Goal: Task Accomplishment & Management: Manage account settings

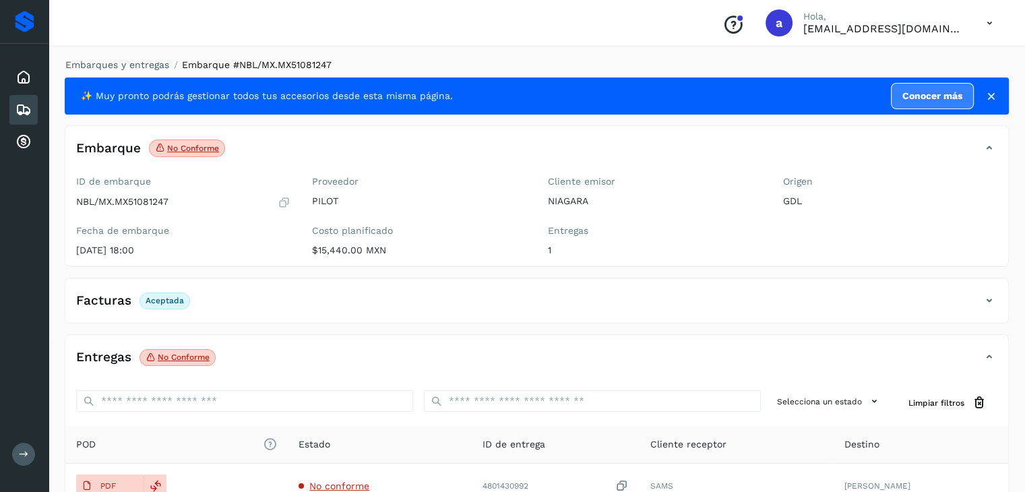
click at [24, 109] on icon at bounding box center [23, 110] width 16 height 16
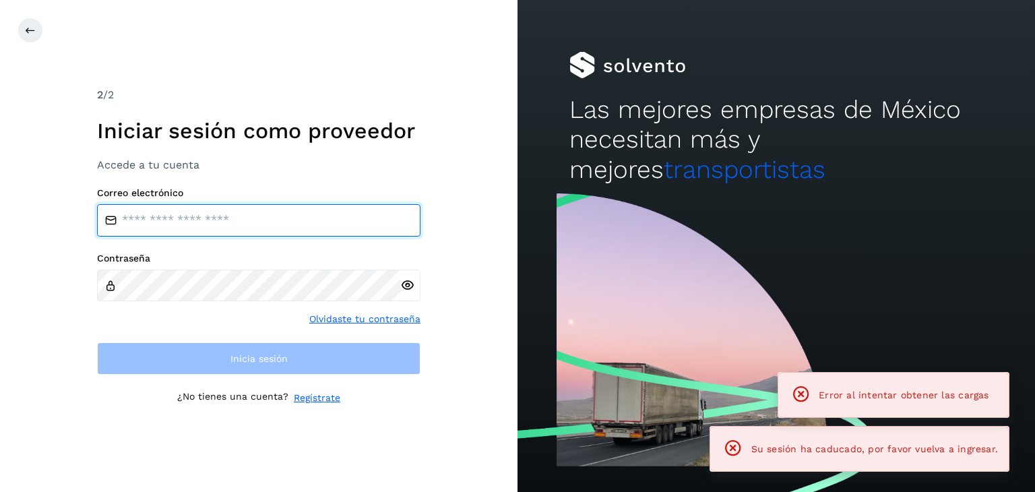
type input "**********"
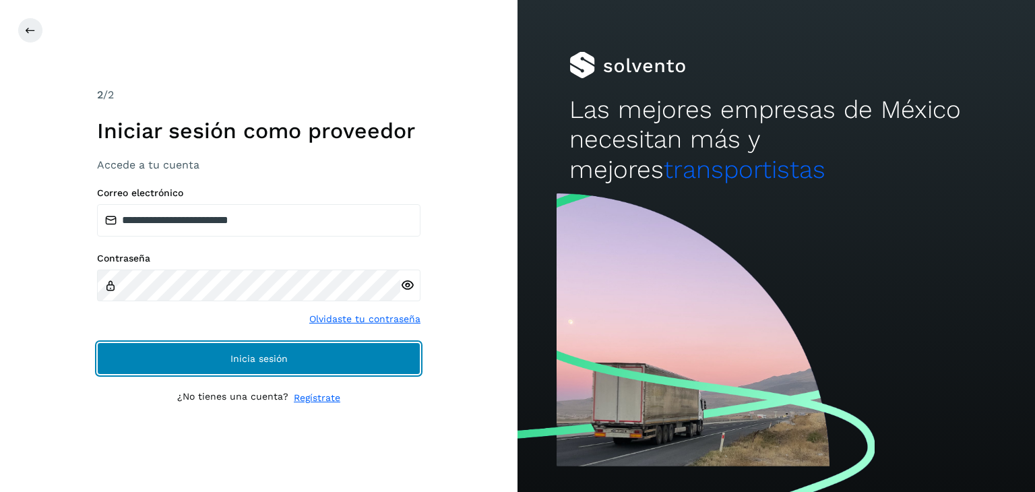
click at [267, 346] on button "Inicia sesión" at bounding box center [258, 358] width 323 height 32
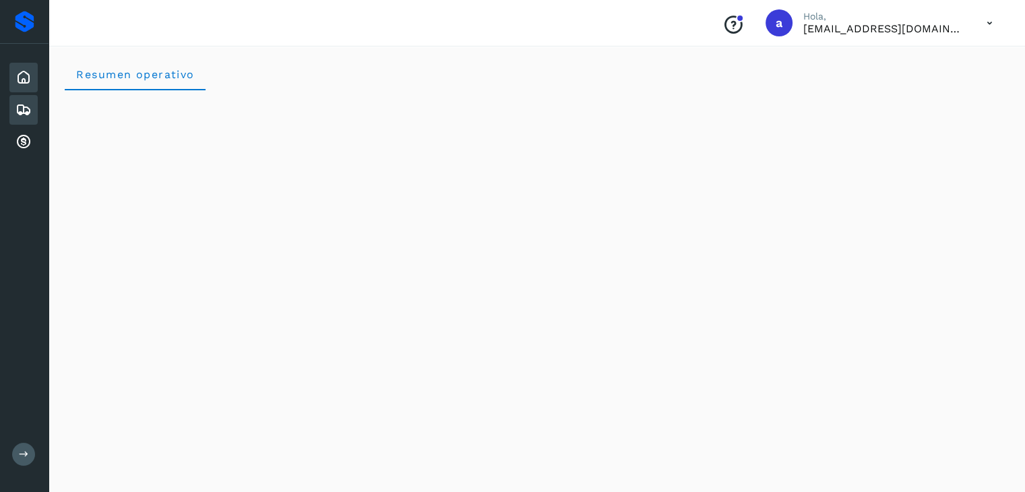
click at [30, 112] on icon at bounding box center [23, 110] width 16 height 16
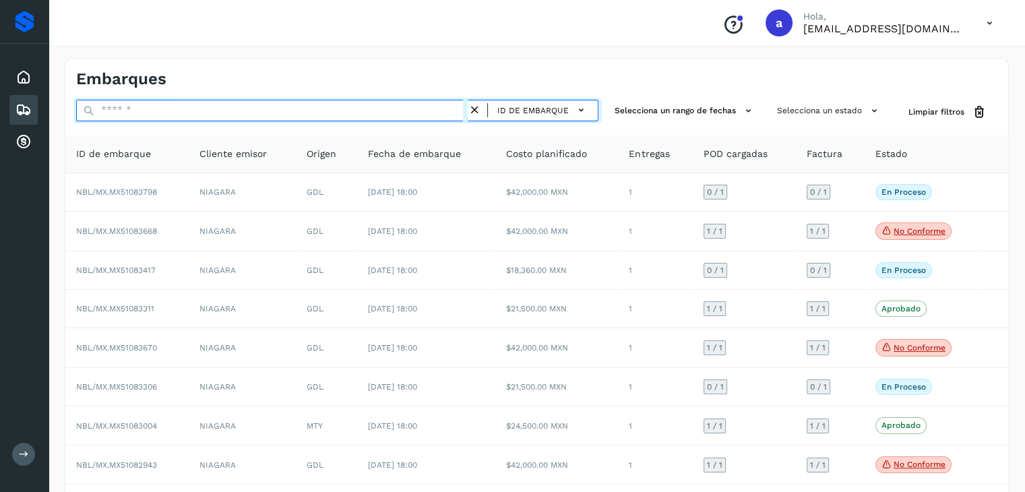
click at [173, 116] on input "text" at bounding box center [271, 111] width 391 height 22
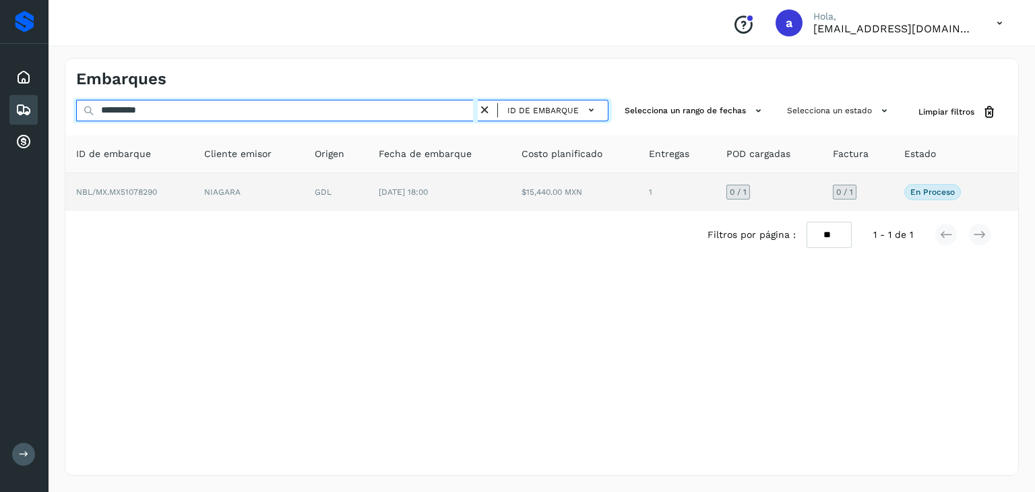
type input "**********"
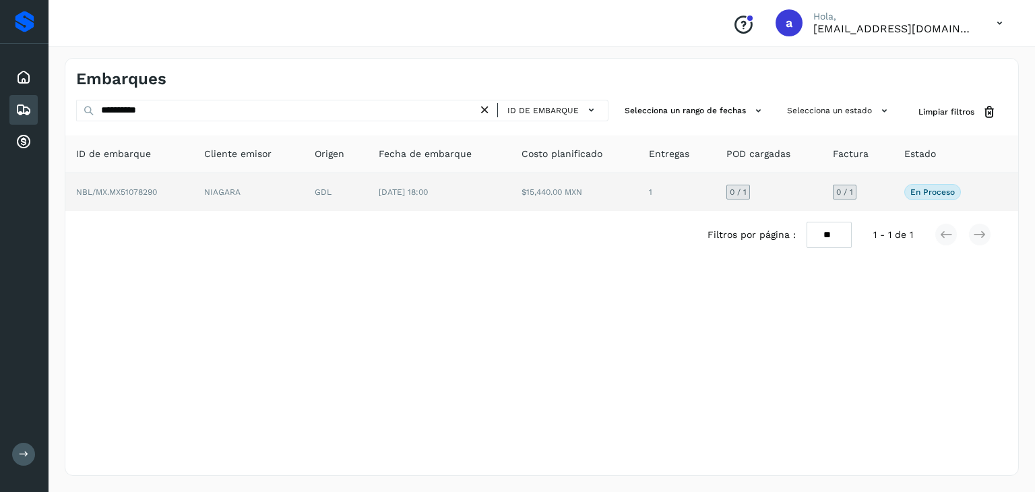
click at [444, 196] on td "[DATE] 18:00" at bounding box center [439, 192] width 143 height 38
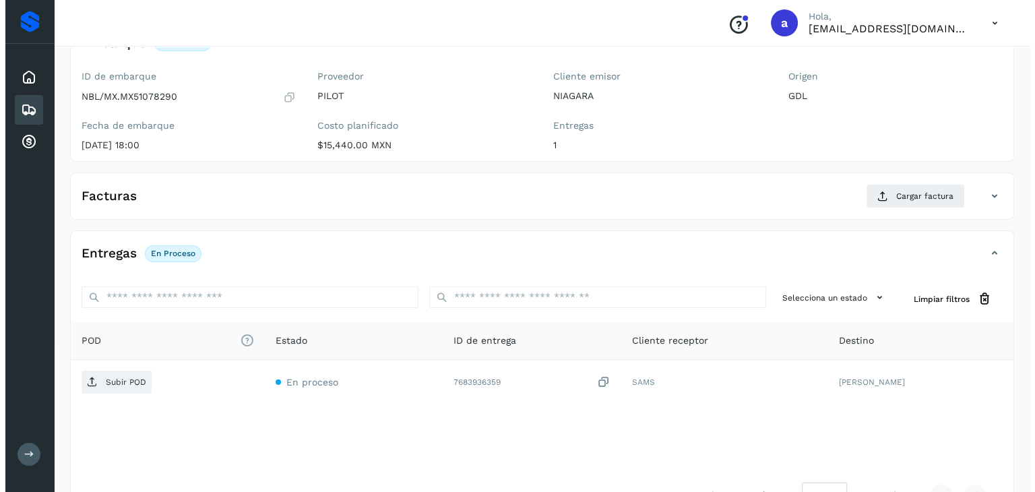
scroll to position [148, 0]
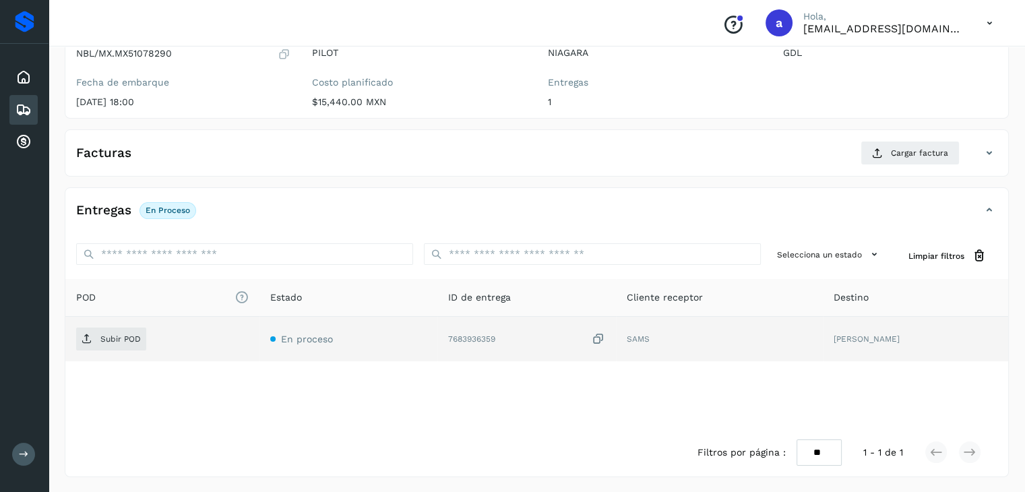
click at [605, 335] on icon at bounding box center [597, 339] width 13 height 14
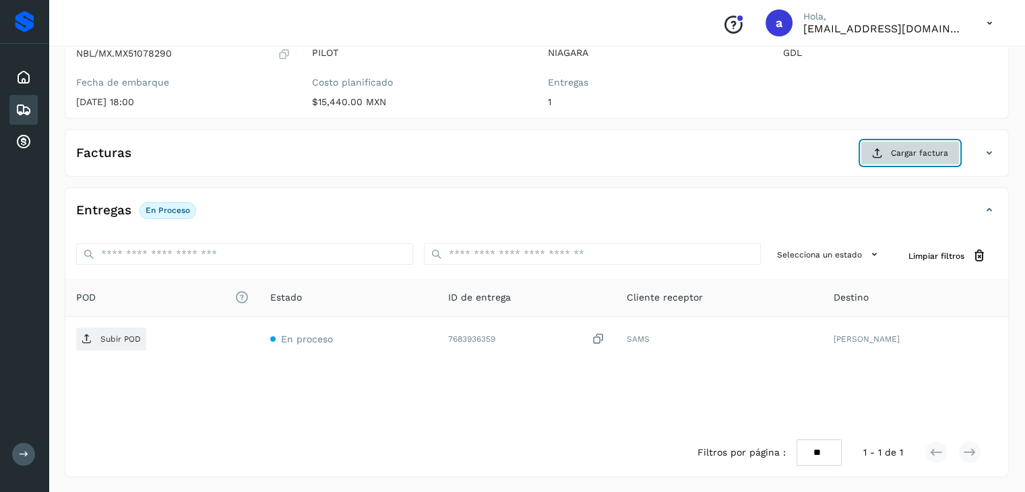
click at [911, 154] on span "Cargar factura" at bounding box center [919, 153] width 57 height 12
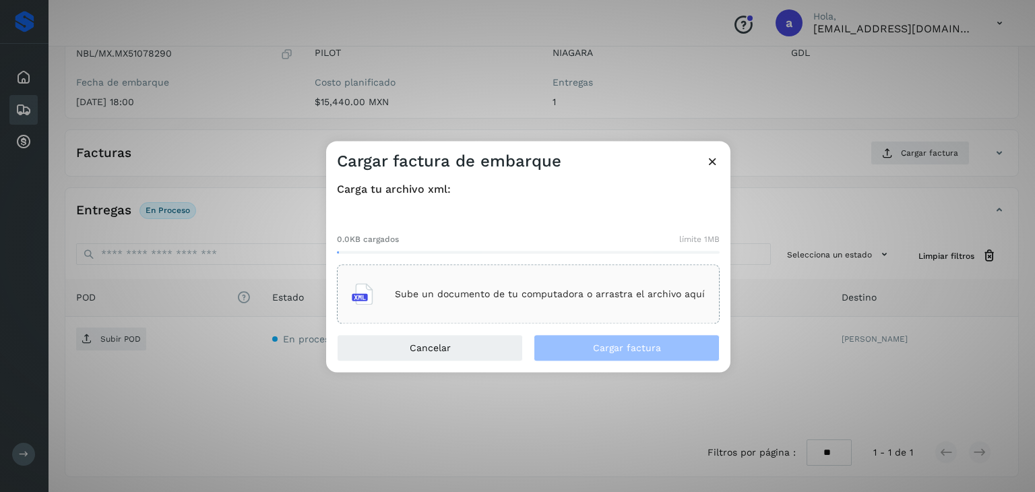
click at [457, 284] on div "Sube un documento de tu computadora o arrastra el archivo aquí" at bounding box center [528, 294] width 353 height 36
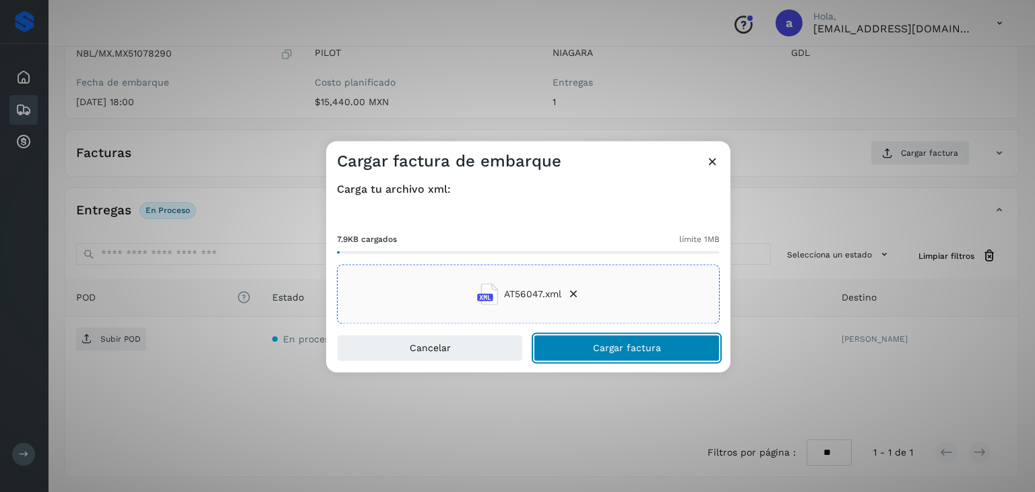
click at [563, 338] on button "Cargar factura" at bounding box center [626, 348] width 186 height 27
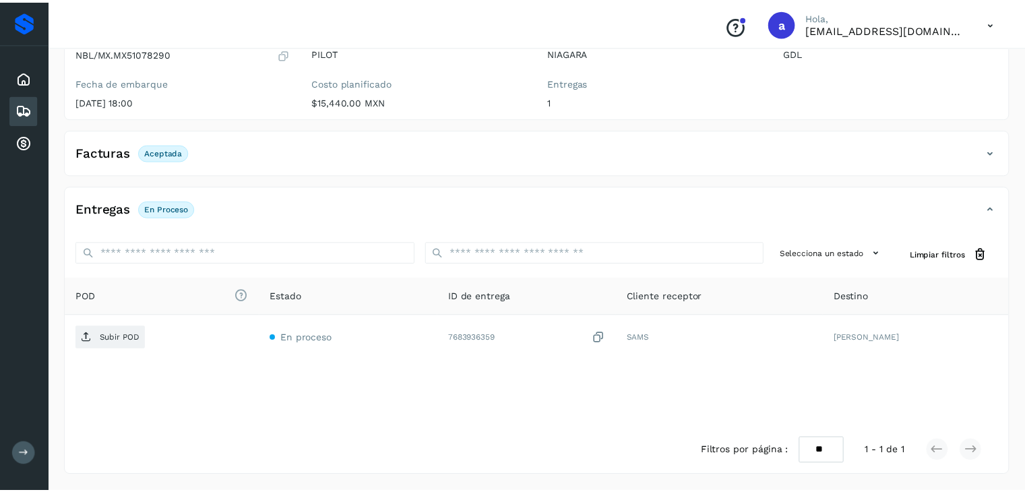
scroll to position [147, 0]
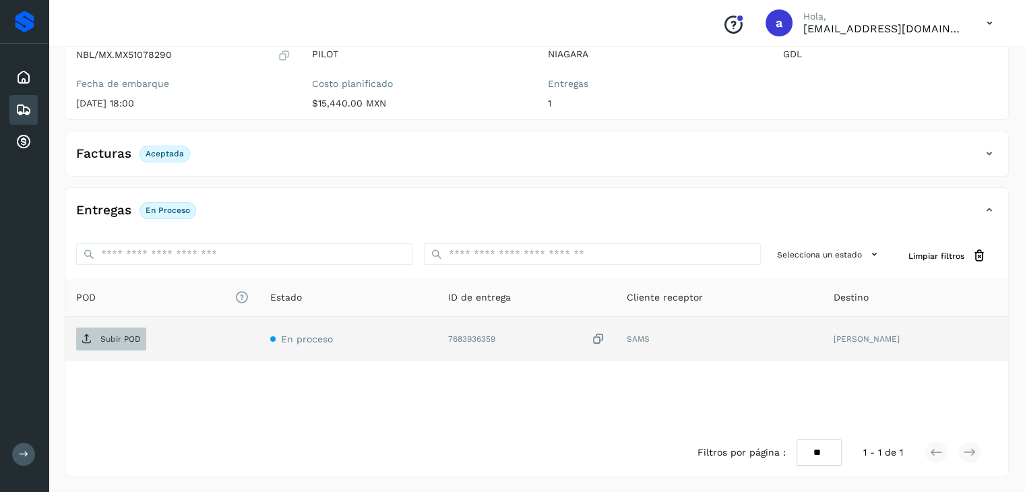
click at [125, 343] on span "Subir POD" at bounding box center [111, 339] width 70 height 22
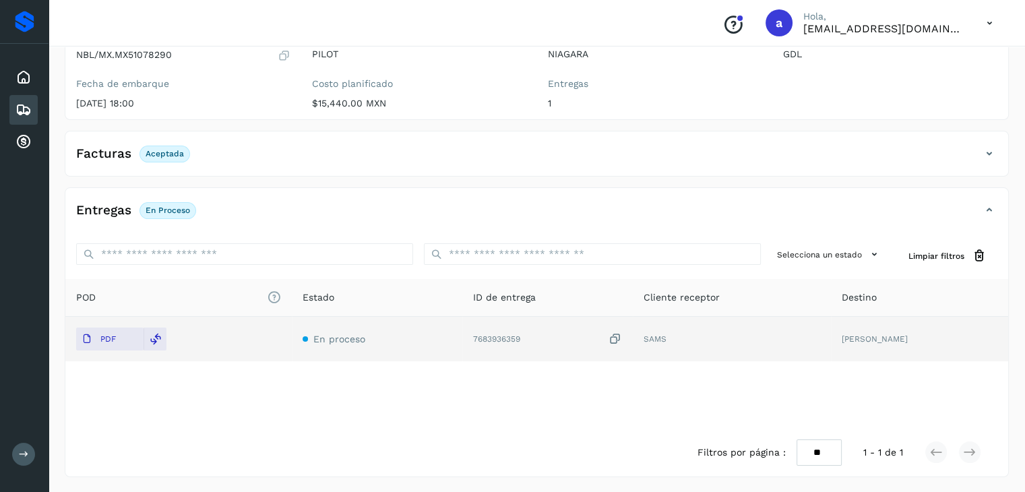
click at [11, 109] on div "Embarques" at bounding box center [23, 110] width 28 height 30
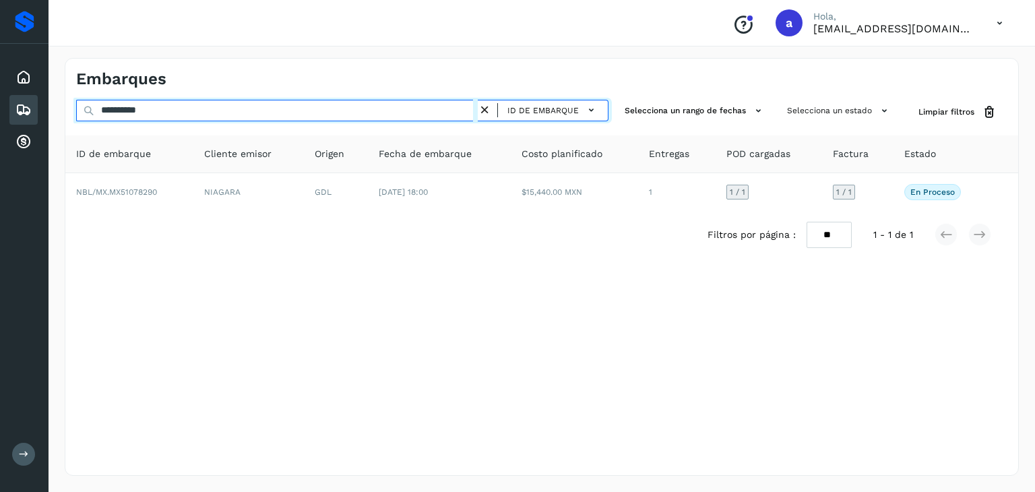
click at [436, 112] on input "**********" at bounding box center [276, 111] width 401 height 22
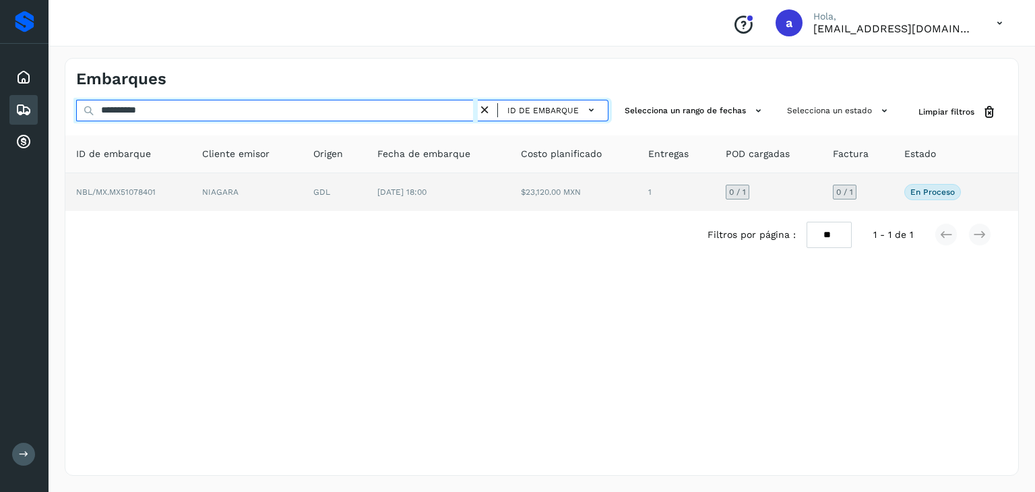
type input "**********"
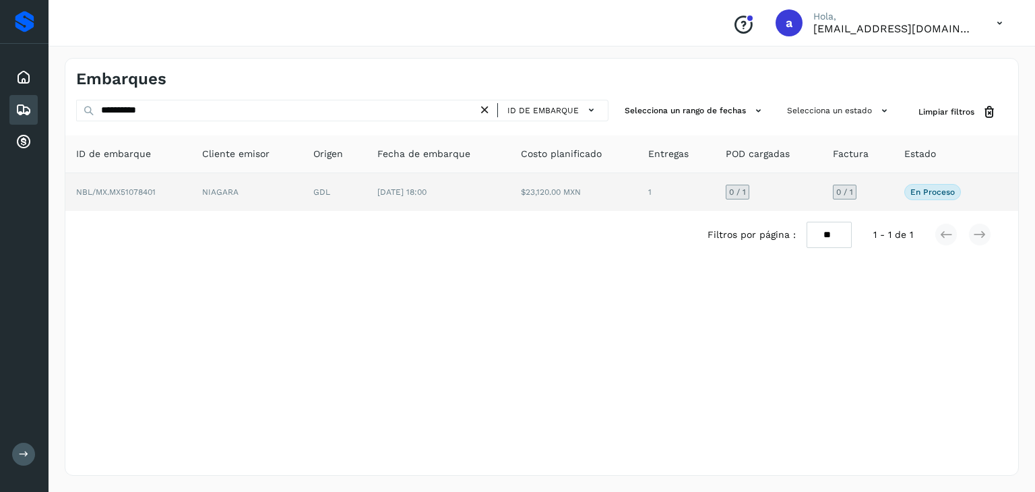
click at [408, 189] on span "[DATE] 18:00" at bounding box center [401, 191] width 49 height 9
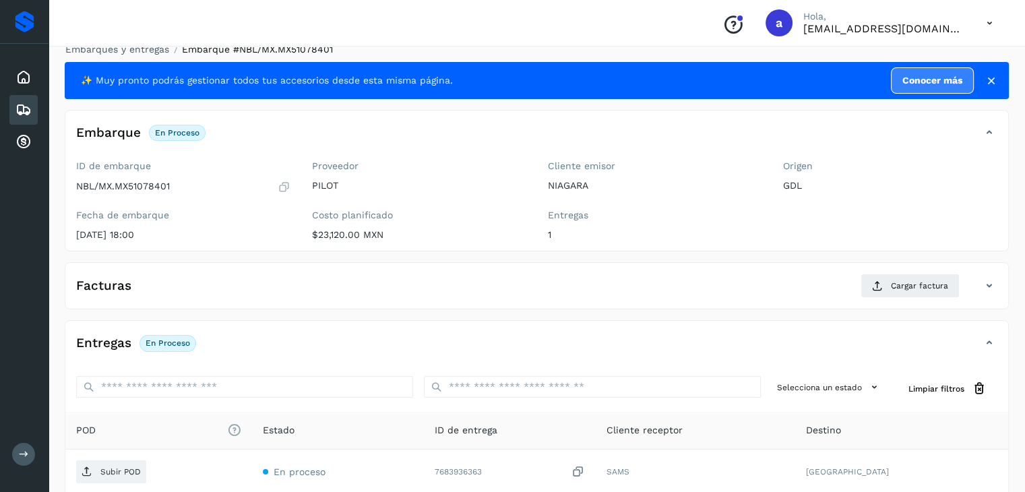
scroll to position [135, 0]
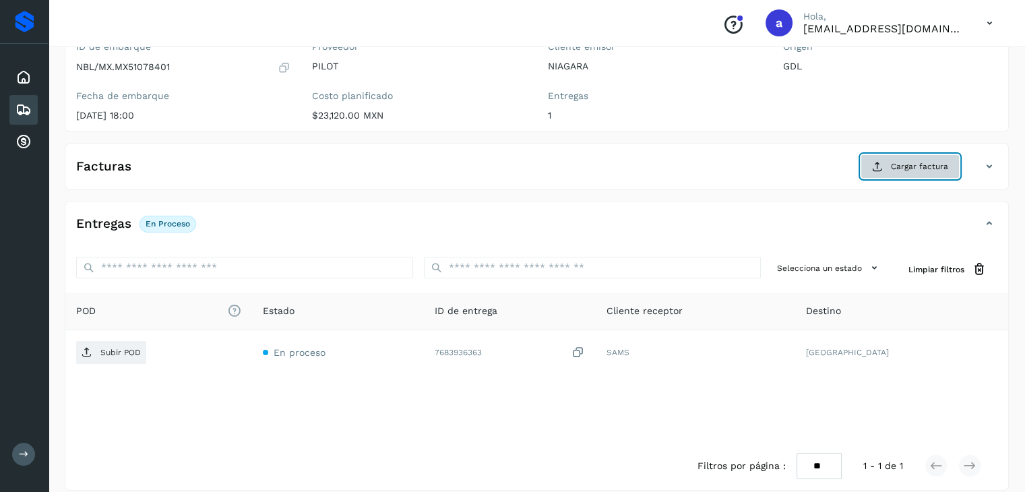
click at [895, 168] on span "Cargar factura" at bounding box center [919, 166] width 57 height 12
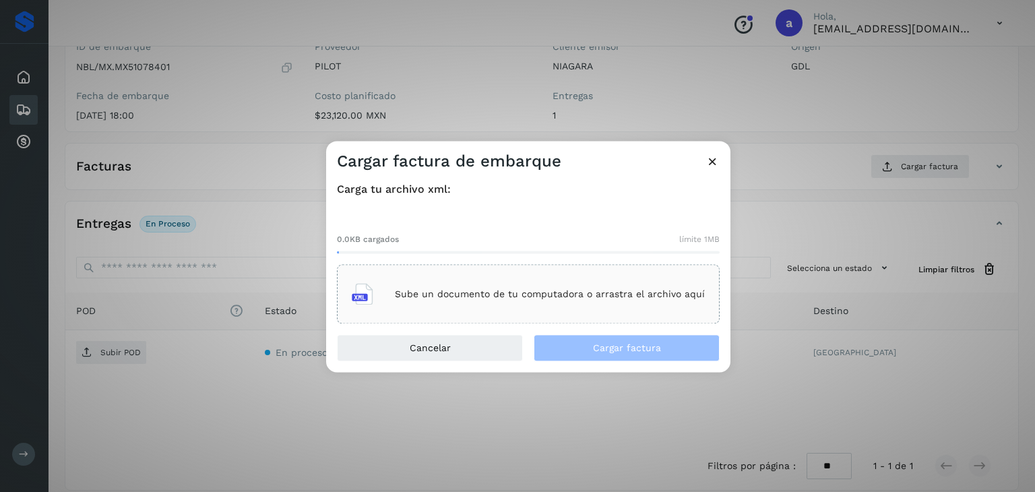
click at [442, 297] on p "Sube un documento de tu computadora o arrastra el archivo aquí" at bounding box center [550, 293] width 310 height 11
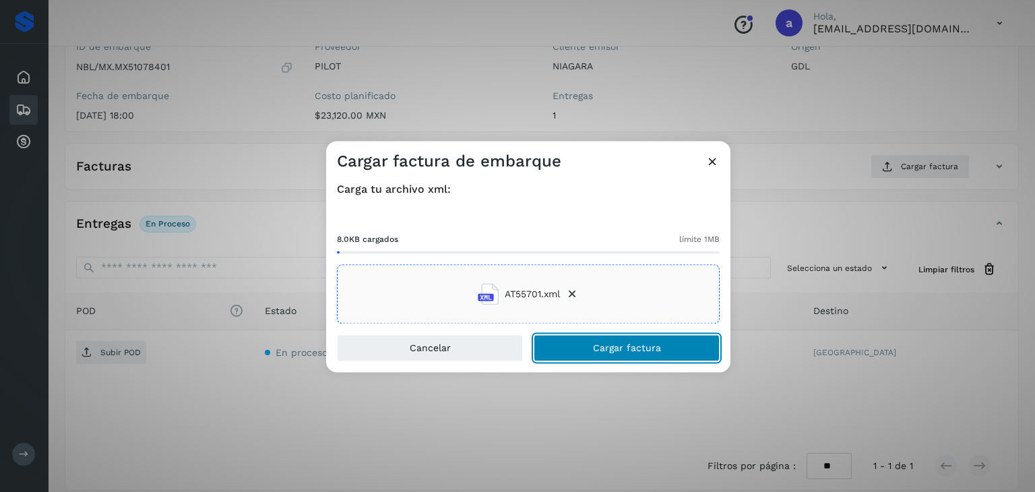
click at [581, 348] on button "Cargar factura" at bounding box center [626, 348] width 186 height 27
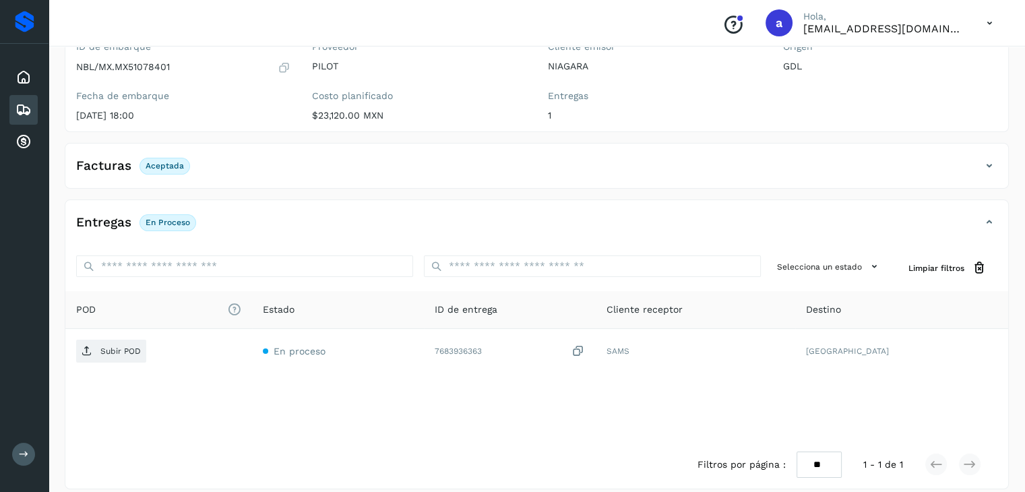
drag, startPoint x: 335, startPoint y: 167, endPoint x: 345, endPoint y: 170, distance: 10.7
drag, startPoint x: 345, startPoint y: 170, endPoint x: 282, endPoint y: 189, distance: 66.1
click at [282, 189] on div "✨ Muy pronto podrás gestionar todos tus accesorios desde esta misma página. Con…" at bounding box center [537, 216] width 944 height 546
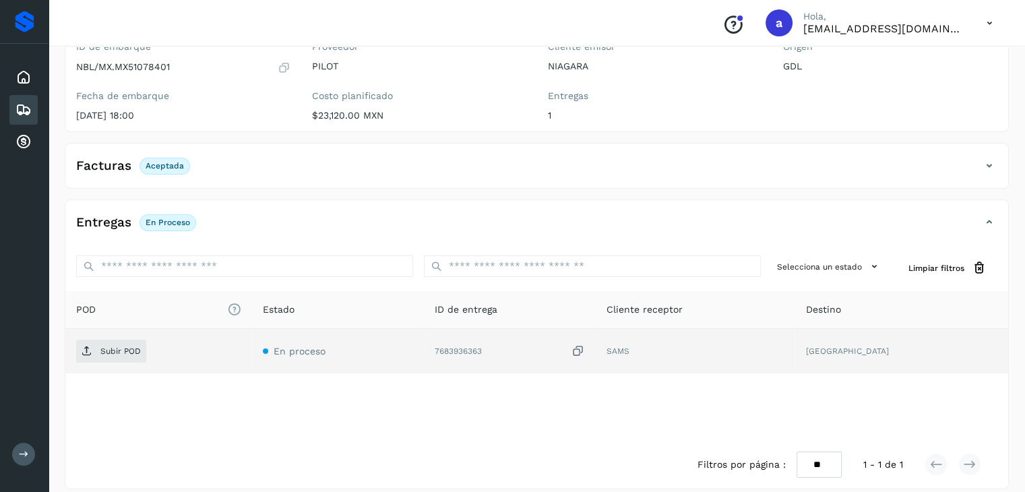
click at [585, 350] on icon at bounding box center [577, 351] width 13 height 14
click at [108, 356] on span "Subir POD" at bounding box center [111, 351] width 70 height 22
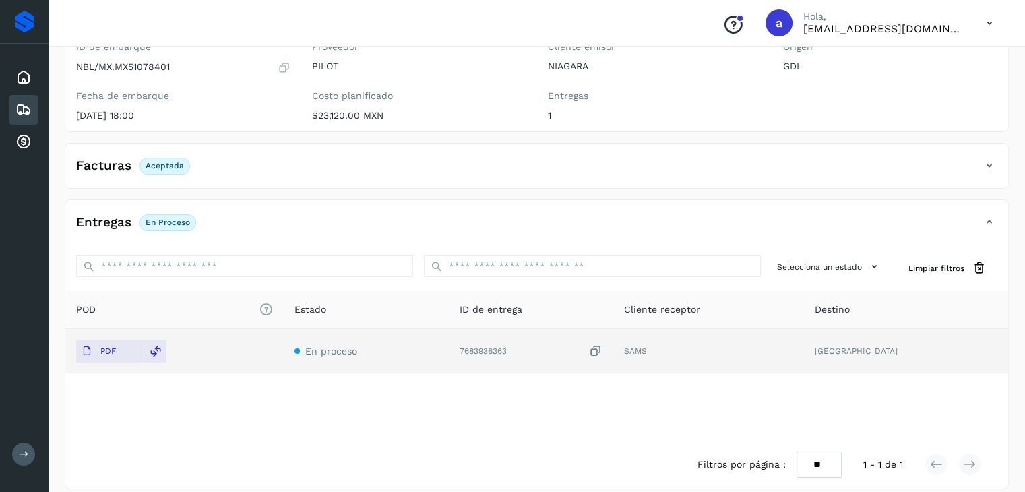
click at [24, 106] on icon at bounding box center [23, 110] width 16 height 16
